Goal: Information Seeking & Learning: Learn about a topic

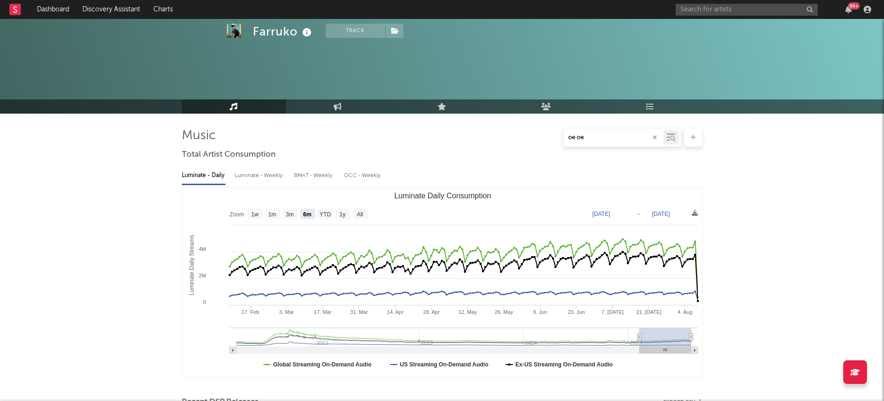
select select "6m"
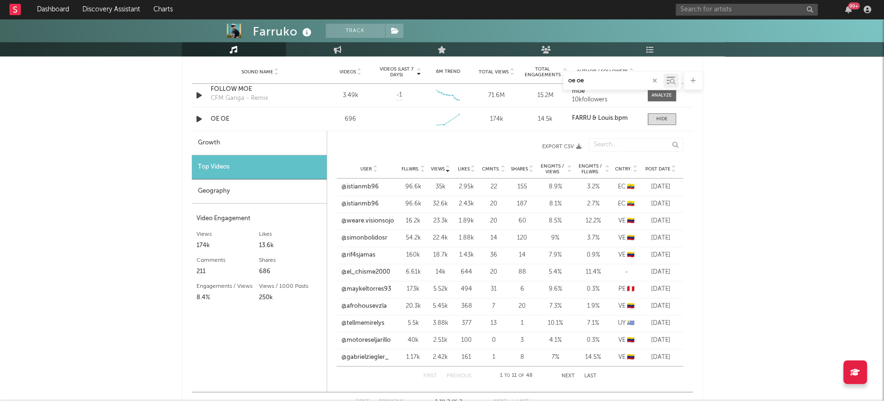
scroll to position [529, 0]
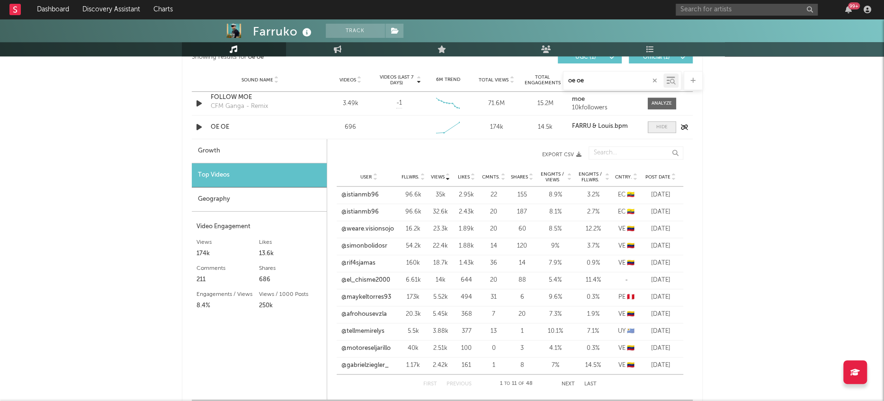
click at [668, 127] on span at bounding box center [662, 127] width 28 height 12
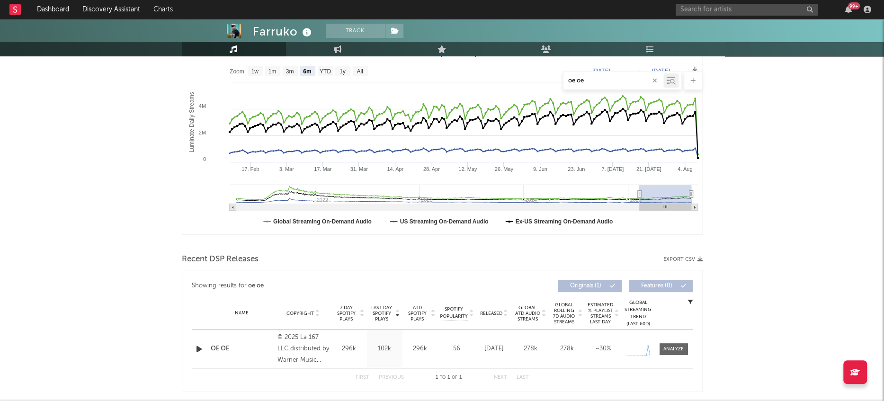
scroll to position [0, 0]
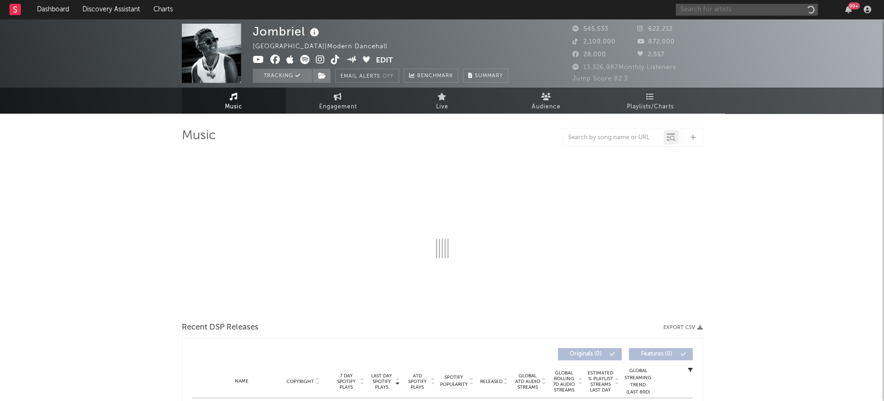
click at [701, 6] on input "text" at bounding box center [747, 10] width 142 height 12
type input "vene"
select select "6m"
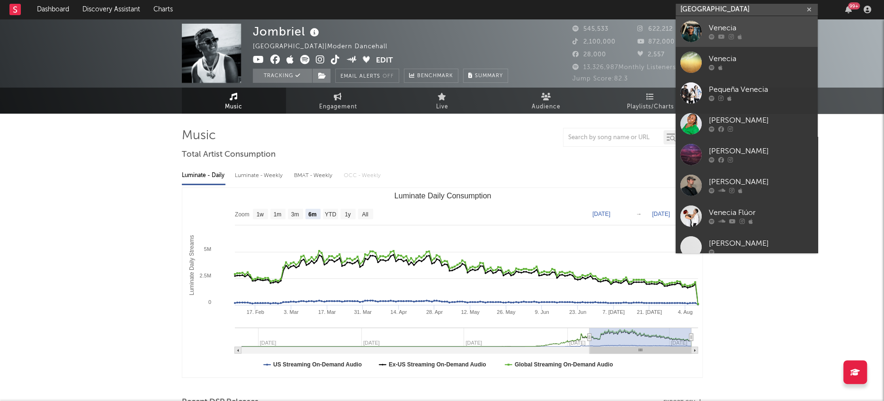
type input "[GEOGRAPHIC_DATA]"
click at [691, 30] on div at bounding box center [691, 31] width 21 height 21
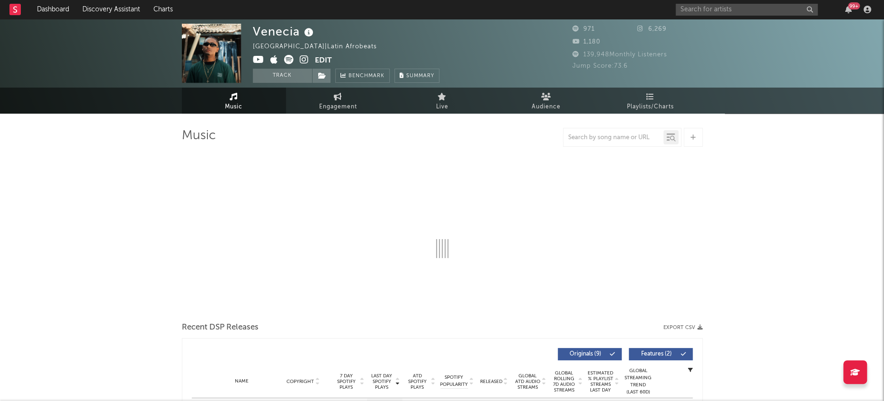
select select "1w"
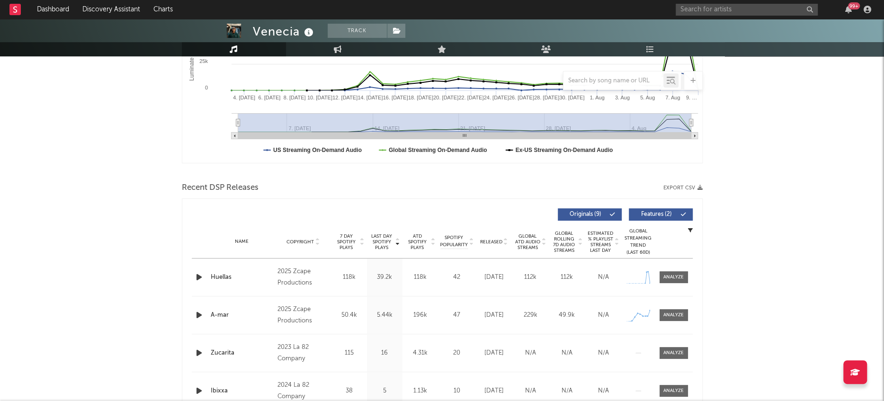
scroll to position [328, 0]
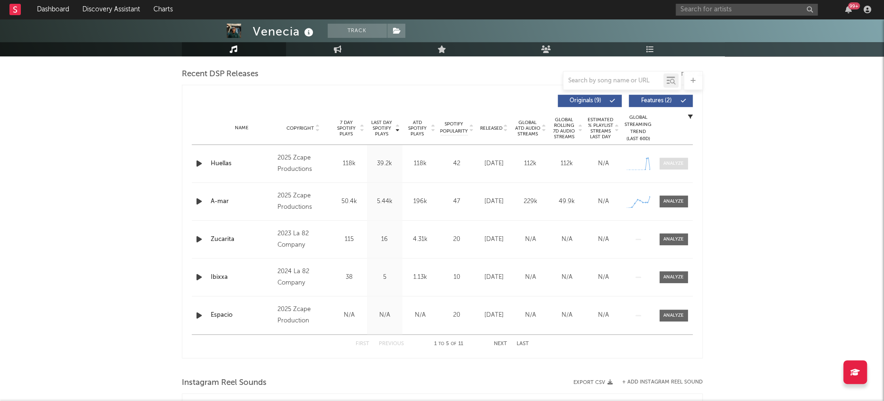
click at [671, 167] on span at bounding box center [674, 164] width 28 height 12
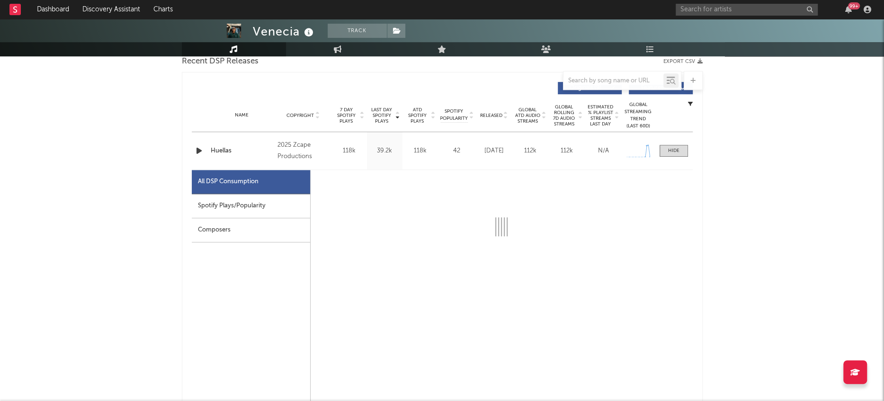
select select "1w"
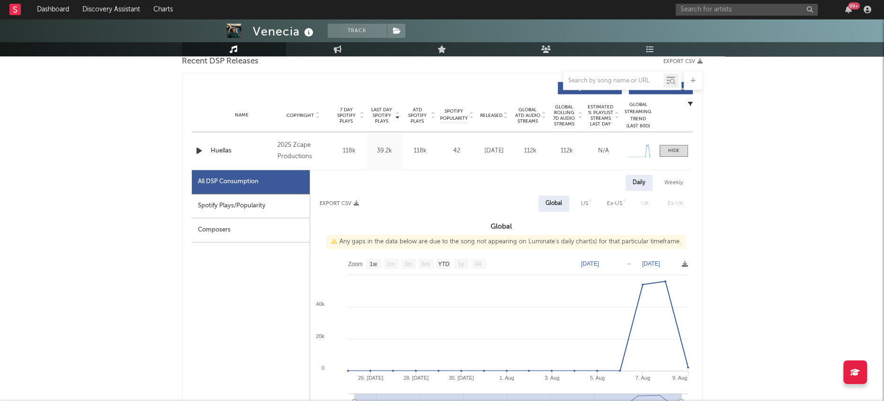
scroll to position [342, 0]
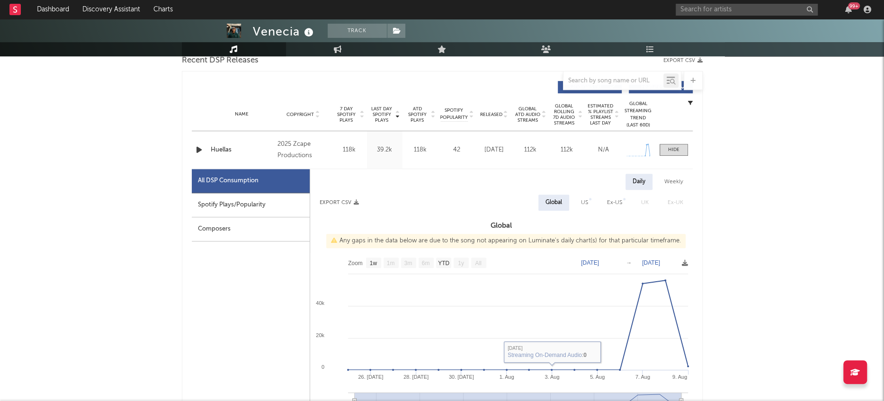
click at [247, 204] on div "Spotify Plays/Popularity" at bounding box center [251, 205] width 118 height 24
select select "1w"
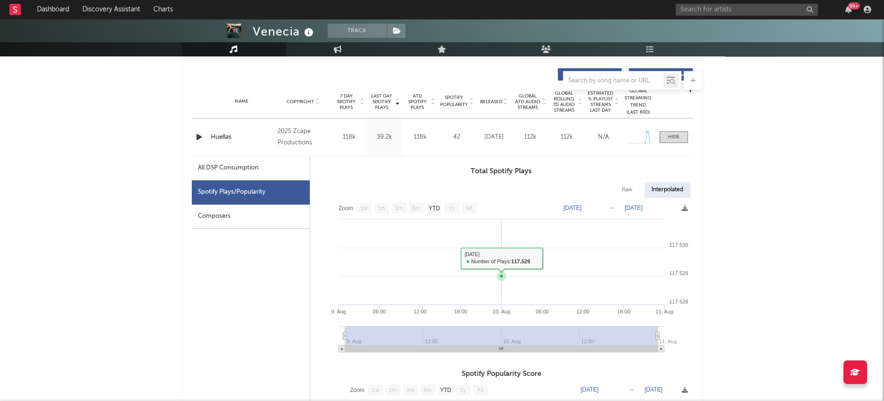
scroll to position [356, 0]
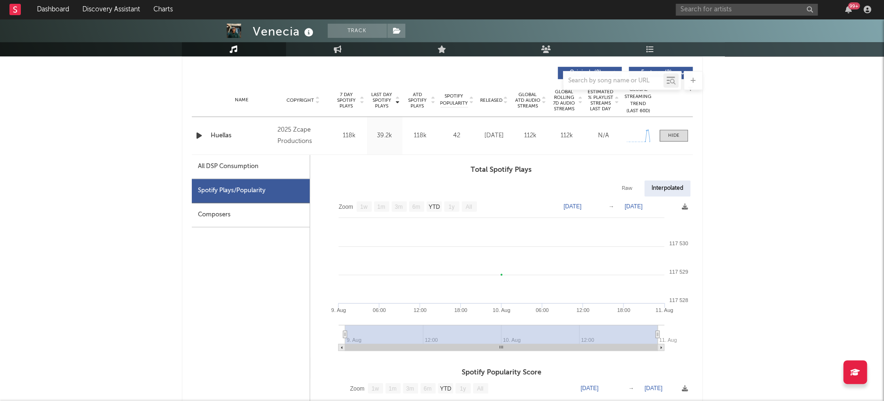
click at [240, 161] on div "All DSP Consumption" at bounding box center [228, 166] width 61 height 11
select select "1w"
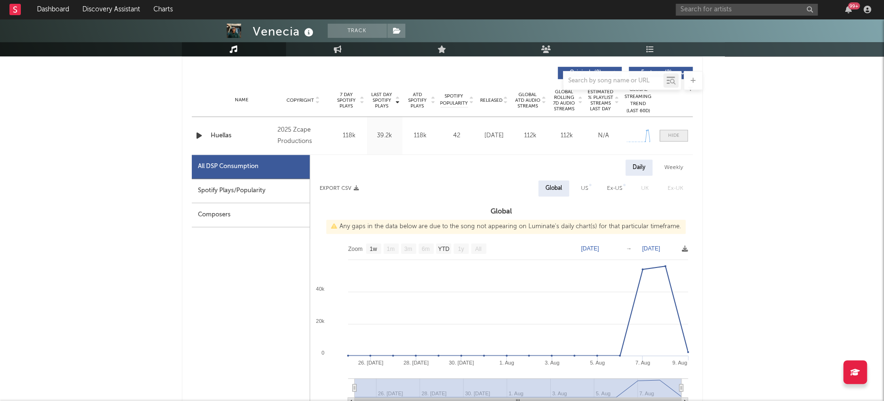
click at [677, 136] on div at bounding box center [673, 135] width 11 height 7
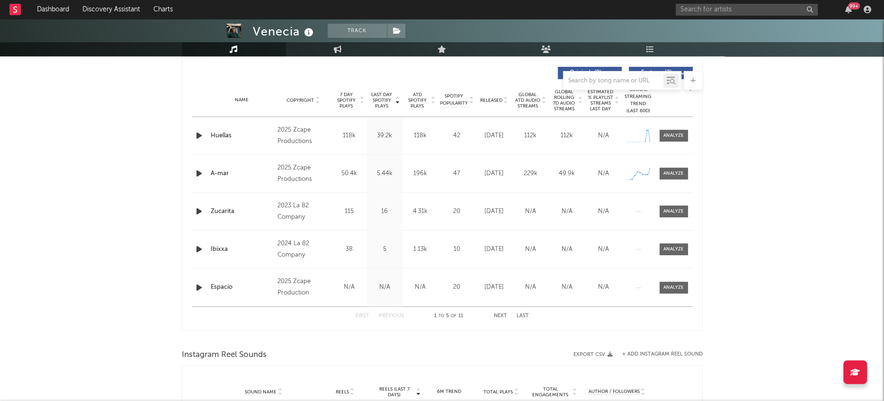
scroll to position [364, 0]
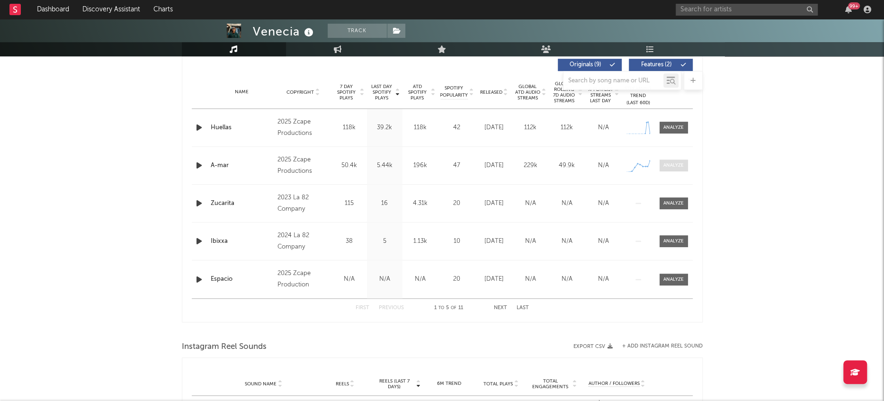
click at [678, 160] on span at bounding box center [674, 166] width 28 height 12
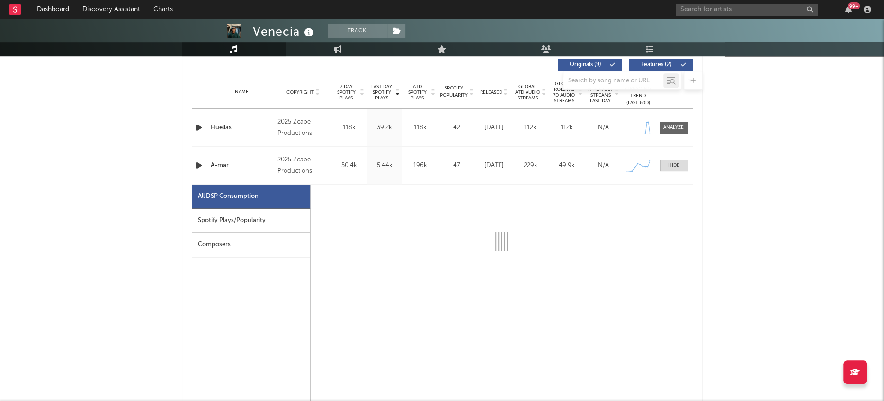
select select "1w"
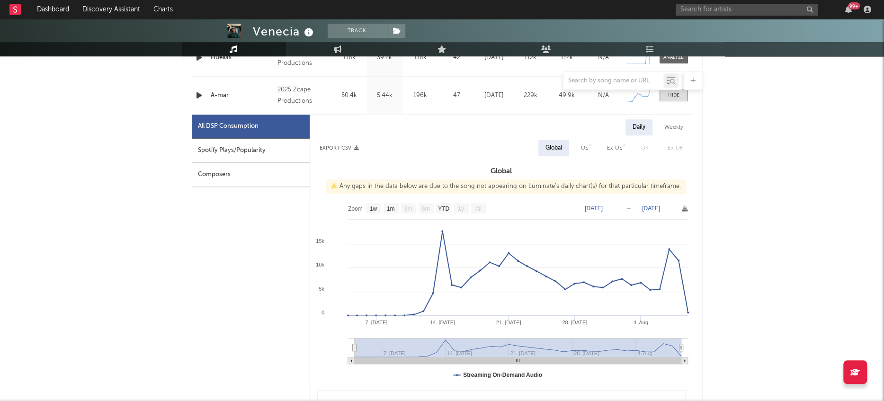
scroll to position [435, 0]
click at [673, 97] on div at bounding box center [673, 94] width 11 height 7
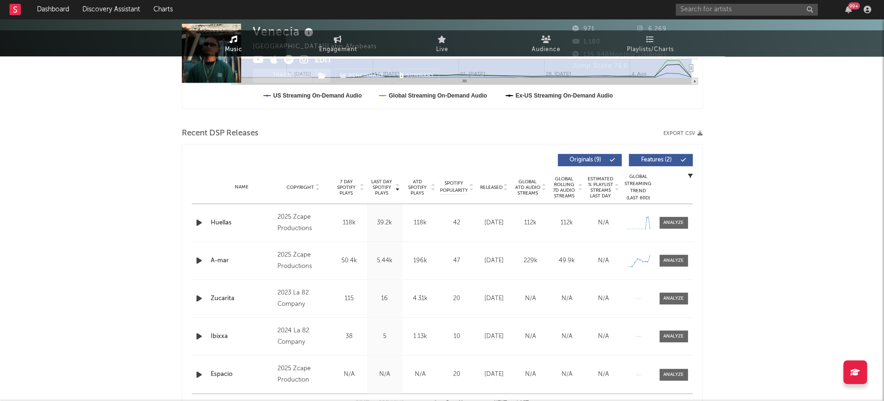
scroll to position [0, 0]
